Goal: Task Accomplishment & Management: Manage account settings

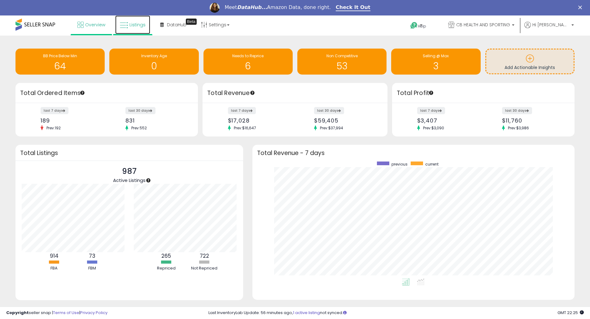
click at [132, 27] on span "Listings" at bounding box center [137, 25] width 16 height 6
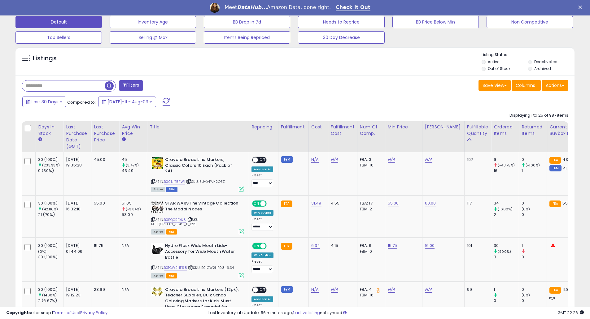
scroll to position [248, 0]
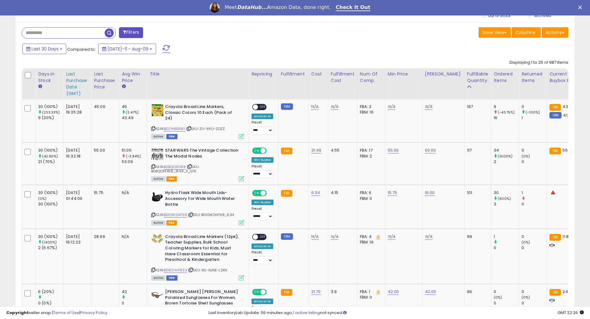
click at [77, 90] on div "Last Purchase Date (GMT)" at bounding box center [77, 84] width 23 height 26
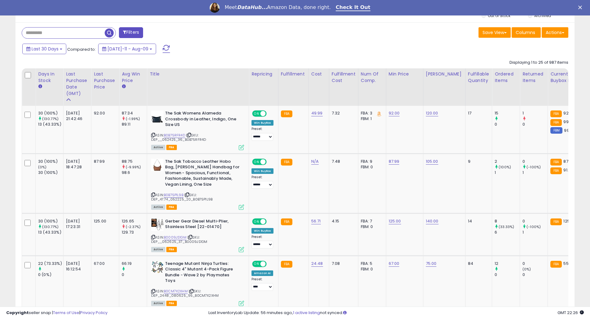
scroll to position [165, 0]
